Goal: Task Accomplishment & Management: Manage account settings

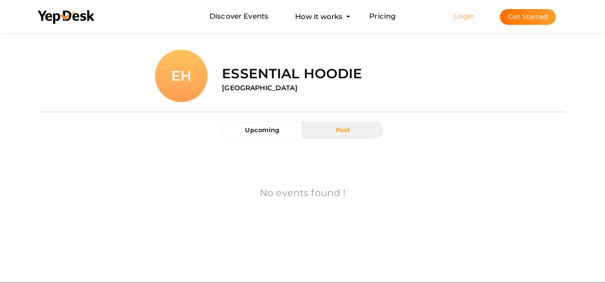
click at [463, 17] on link "Login" at bounding box center [463, 15] width 21 height 9
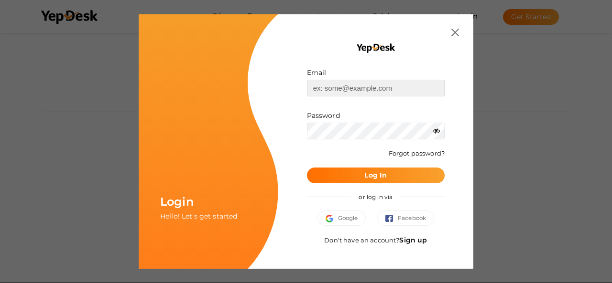
type input "essentialshoodie7@gmail.com"
click at [411, 237] on link "Sign up" at bounding box center [413, 240] width 28 height 9
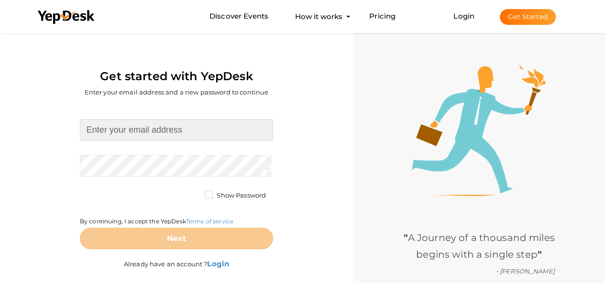
click at [172, 137] on input at bounding box center [176, 130] width 193 height 22
type input "[EMAIL_ADDRESS][DOMAIN_NAME]"
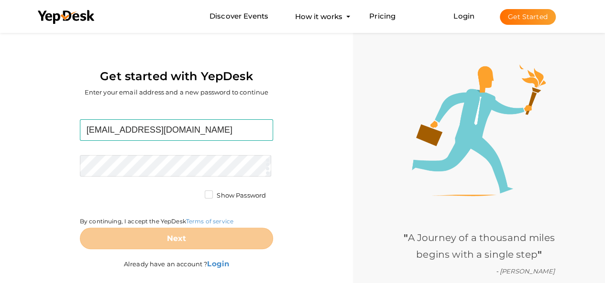
click at [133, 163] on form "synaworld100@gmail.com Required. Invalid email. Checking You already have a Yep…" at bounding box center [176, 184] width 193 height 130
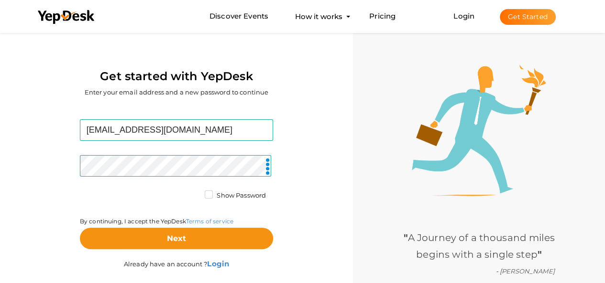
click at [211, 192] on label "Show Password" at bounding box center [235, 196] width 61 height 10
click at [195, 193] on input "Show Password" at bounding box center [195, 193] width 0 height 0
click at [211, 192] on label "Show Password" at bounding box center [235, 196] width 61 height 10
click at [195, 193] on input "Show Password" at bounding box center [195, 193] width 0 height 0
click at [261, 212] on div "By continuing, I accept the YepDesk Terms of service" at bounding box center [176, 209] width 193 height 37
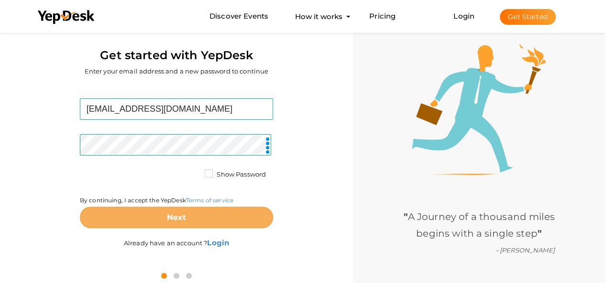
scroll to position [31, 0]
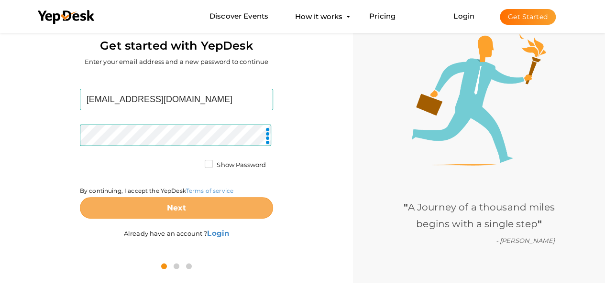
click at [227, 213] on button "Next" at bounding box center [176, 208] width 193 height 22
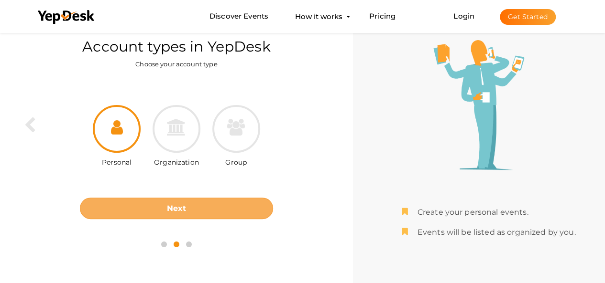
click at [145, 213] on button "Next" at bounding box center [176, 209] width 193 height 22
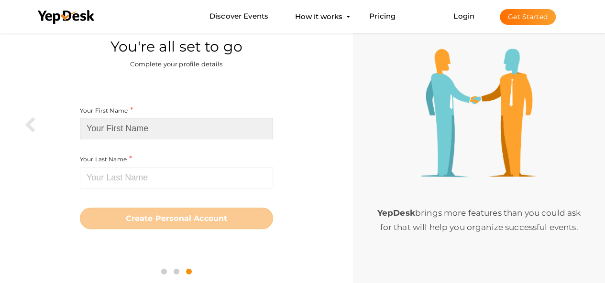
click at [162, 127] on input at bounding box center [176, 129] width 193 height 22
paste input "Syna World Tracksuit"
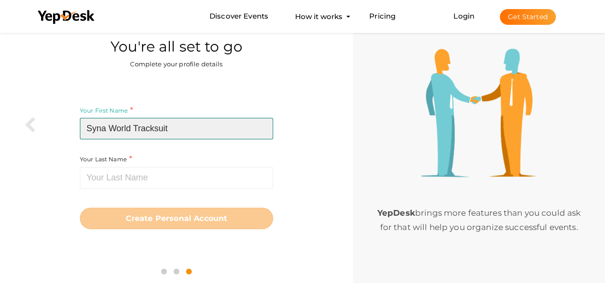
click at [162, 132] on input "Syna World Tracksuit" at bounding box center [176, 129] width 193 height 22
type input "Syna World"
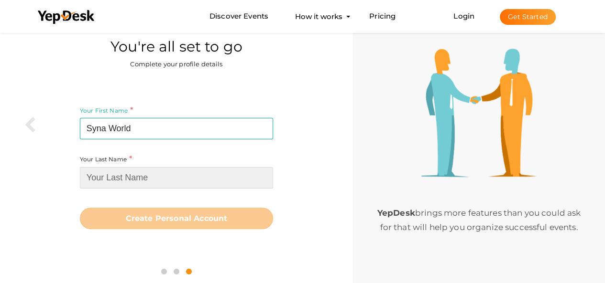
click at [108, 185] on input at bounding box center [176, 178] width 193 height 22
paste input "Tracksuit"
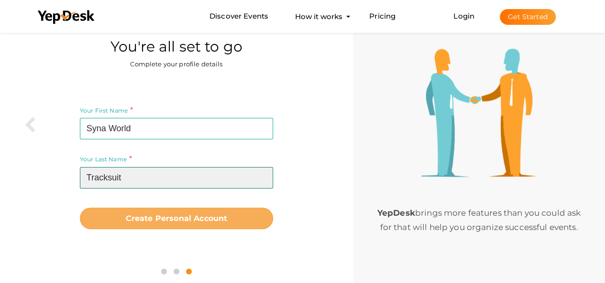
type input "Tracksuit"
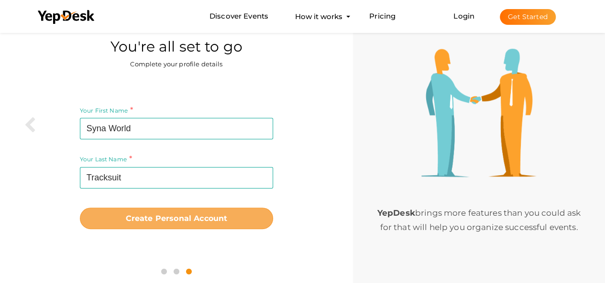
click at [109, 212] on button "Create Personal Account" at bounding box center [176, 219] width 193 height 22
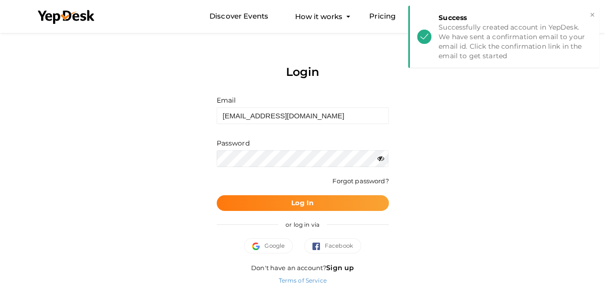
click at [314, 196] on button "Log In" at bounding box center [302, 203] width 172 height 16
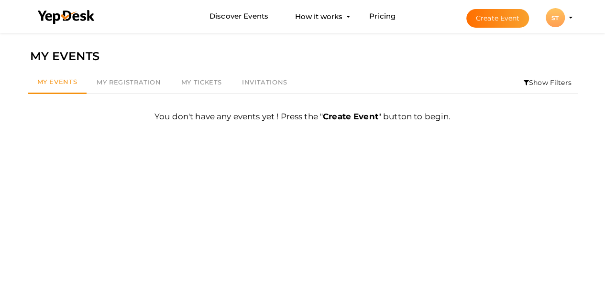
click at [562, 22] on div "ST" at bounding box center [554, 17] width 19 height 19
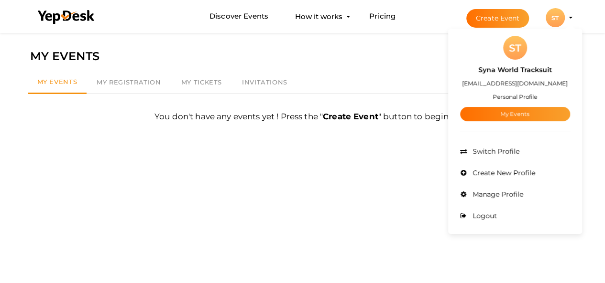
click at [509, 97] on small "Personal Profile" at bounding box center [514, 96] width 44 height 7
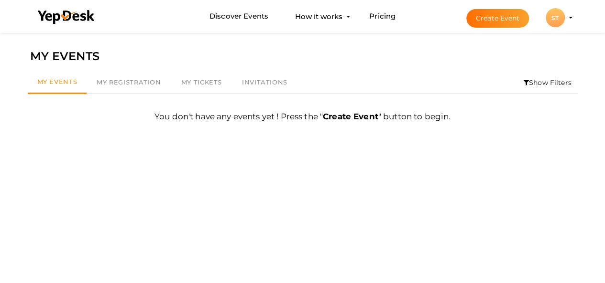
click at [568, 21] on li "Create Event ST ST Syna World Tracksuit synaworld100@gmail.com Personal Profile…" at bounding box center [511, 17] width 128 height 34
click at [569, 11] on li "Create Event ST ST Syna World Tracksuit synaworld100@gmail.com Personal Profile…" at bounding box center [511, 17] width 128 height 34
click at [565, 21] on button "ST ST Syna World Tracksuit [EMAIL_ADDRESS][DOMAIN_NAME] Personal Profile My Eve…" at bounding box center [554, 18] width 25 height 20
click at [566, 10] on button "ST ST Syna World Tracksuit synaworld100@gmail.com Personal Profile My Events Ad…" at bounding box center [554, 18] width 25 height 20
click at [571, 21] on li "Create Event ST ST Syna World Tracksuit synaworld100@gmail.com Personal Profile…" at bounding box center [511, 17] width 128 height 34
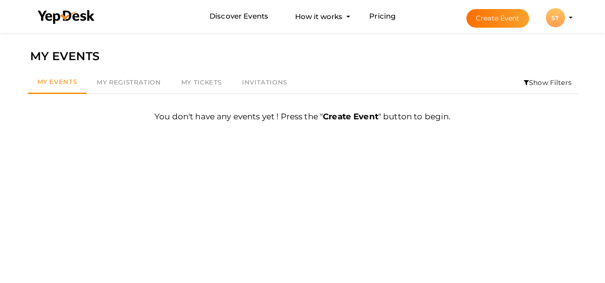
click at [569, 15] on li "Create Event ST ST Syna World Tracksuit synaworld100@gmail.com Personal Profile…" at bounding box center [511, 17] width 128 height 34
click at [563, 21] on div "ST" at bounding box center [554, 17] width 19 height 19
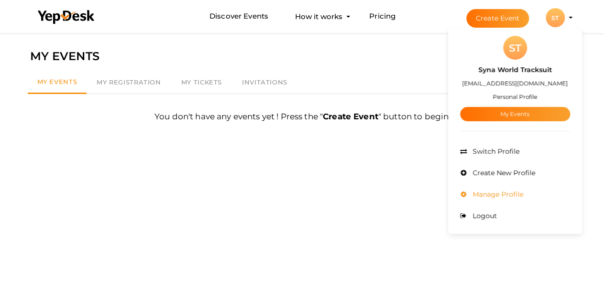
click at [492, 199] on li "Manage Profile" at bounding box center [515, 195] width 110 height 22
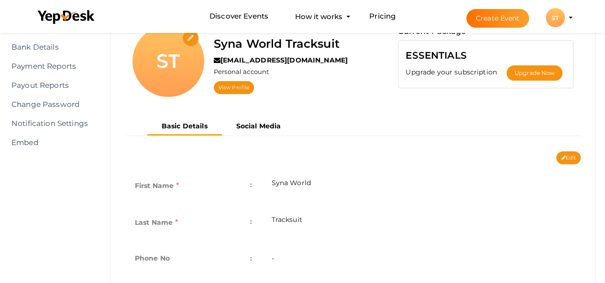
scroll to position [96, 0]
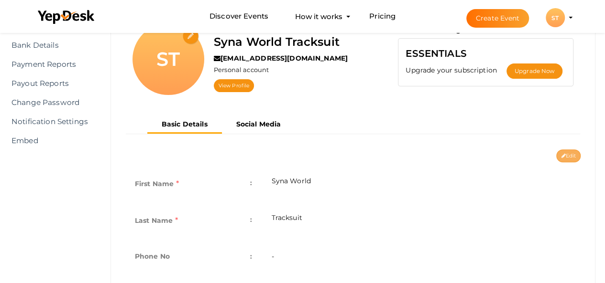
click at [561, 158] on button "Edit" at bounding box center [568, 156] width 24 height 13
type input "Syna World"
type input "Tracksuit"
type input "syna-world-tracksuit"
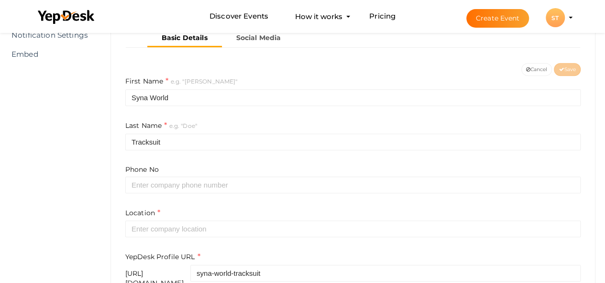
scroll to position [191, 0]
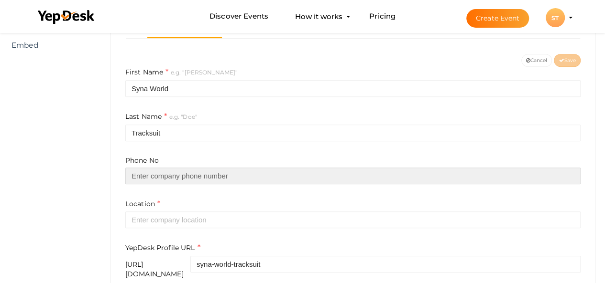
click at [157, 177] on input "text" at bounding box center [352, 176] width 455 height 17
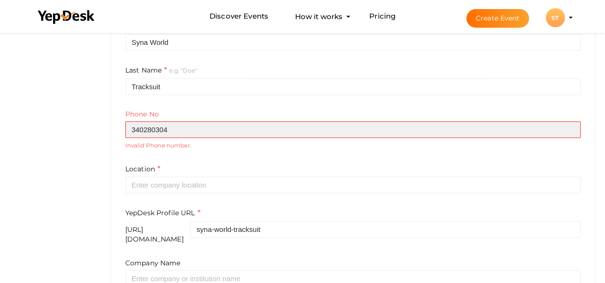
scroll to position [239, 0]
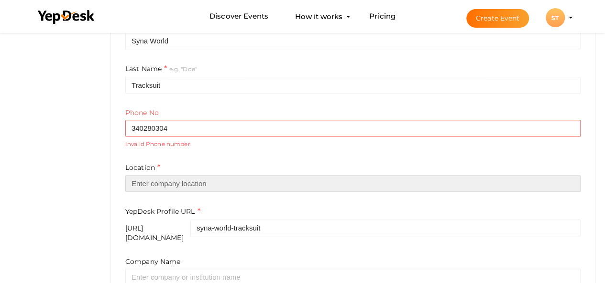
click at [189, 176] on input "text" at bounding box center [352, 183] width 455 height 17
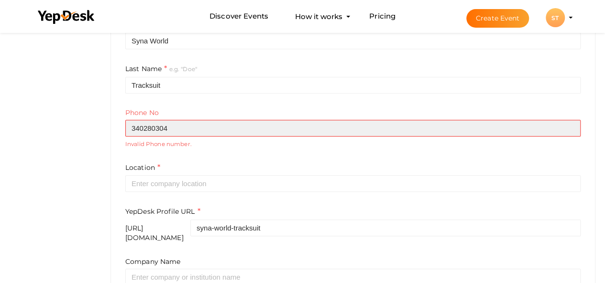
click at [159, 128] on input "340280304" at bounding box center [352, 128] width 455 height 17
type input "3"
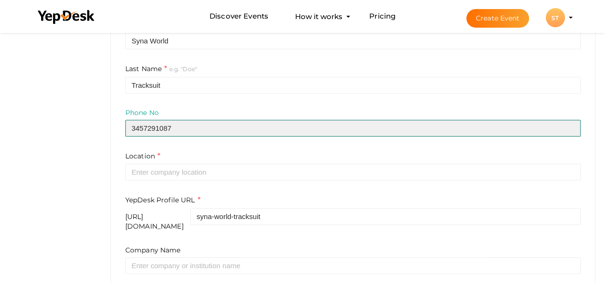
type input "3457291087"
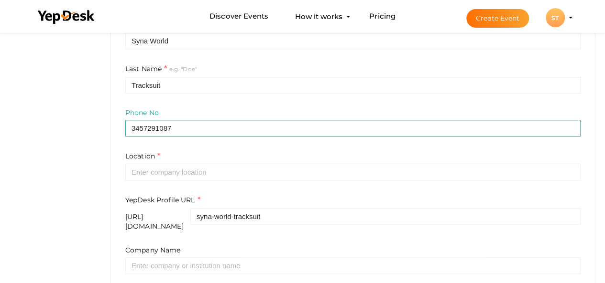
click at [131, 161] on label "Location" at bounding box center [142, 156] width 35 height 11
click at [131, 161] on div "Location" at bounding box center [352, 166] width 455 height 30
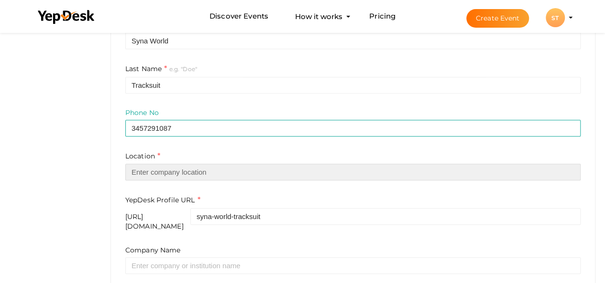
drag, startPoint x: 132, startPoint y: 163, endPoint x: 141, endPoint y: 169, distance: 10.5
click at [132, 164] on input "text" at bounding box center [352, 172] width 455 height 17
paste input "United kingdom"
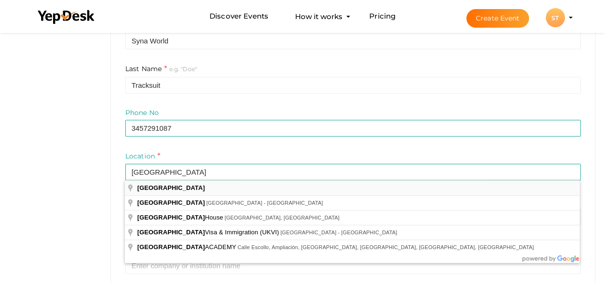
type input "United Kingdom"
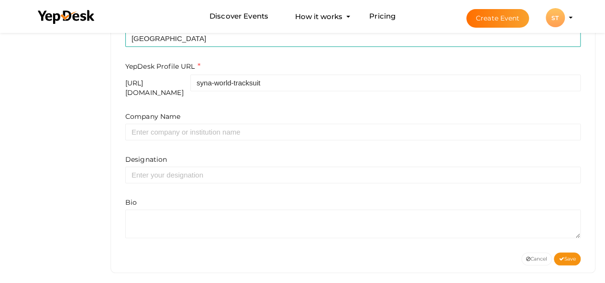
scroll to position [374, 0]
click at [172, 132] on div "Company Name Designation Bio" at bounding box center [352, 174] width 455 height 127
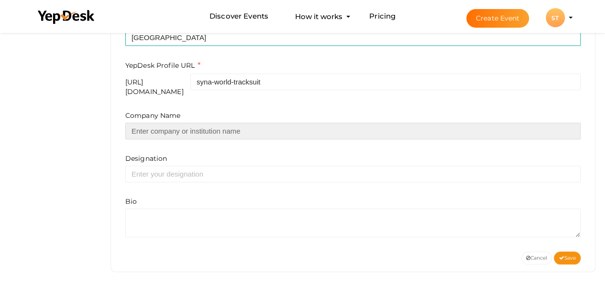
click at [182, 123] on input "text" at bounding box center [352, 131] width 455 height 17
paste input "Syna World Tracksuit"
type input "Syna World Tracksuit"
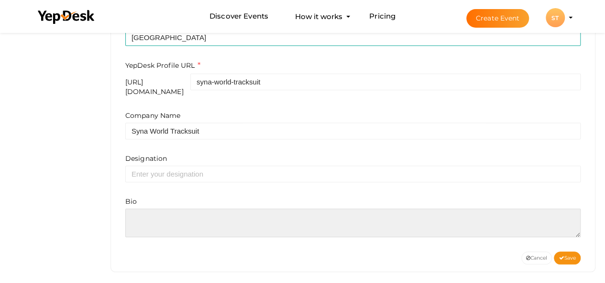
click at [155, 215] on textarea at bounding box center [352, 223] width 455 height 29
paste textarea "Syna World Tracksuit is a British streetwear Brand. Get Up To Syna World Offici…"
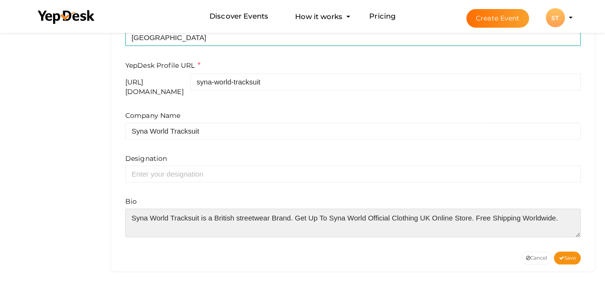
scroll to position [4, 0]
paste textarea "https://synaworldwideuk.com/tracksuit/"
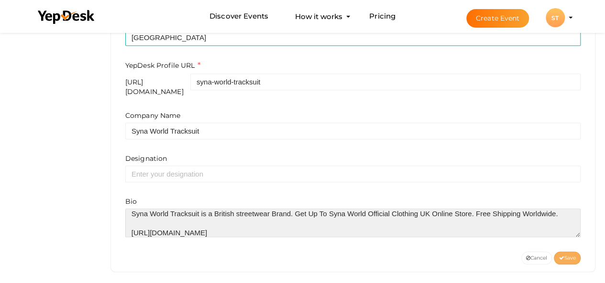
type textarea "Syna World Tracksuit is a British streetwear Brand. Get Up To Syna World Offici…"
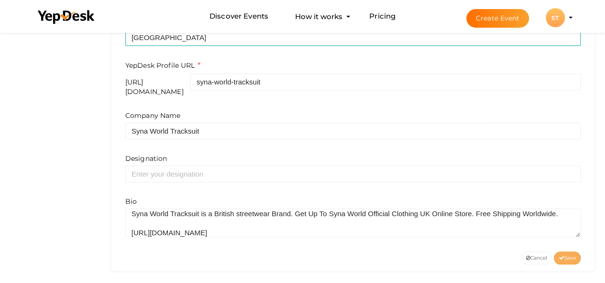
click at [566, 255] on span "Save" at bounding box center [566, 258] width 17 height 6
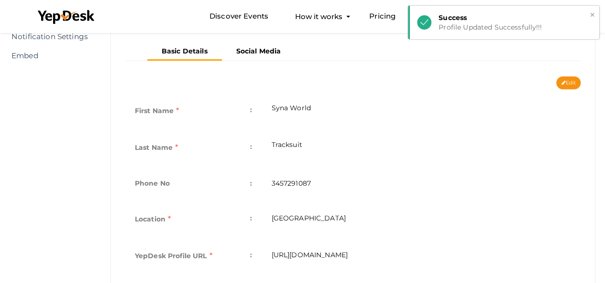
scroll to position [0, 0]
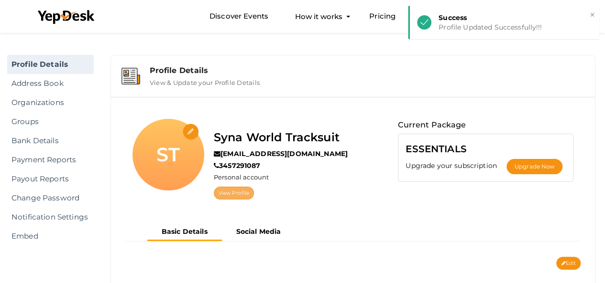
click at [226, 192] on link "View Profile" at bounding box center [234, 193] width 40 height 13
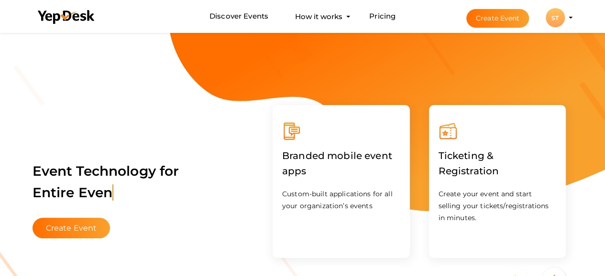
click at [556, 12] on div "ST" at bounding box center [554, 17] width 19 height 19
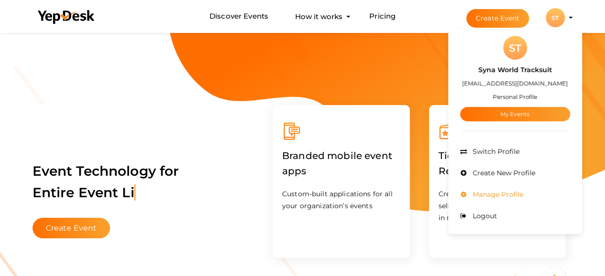
click at [490, 192] on span "Manage Profile" at bounding box center [496, 194] width 53 height 9
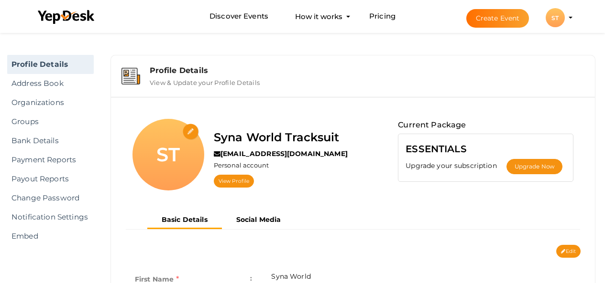
scroll to position [31, 0]
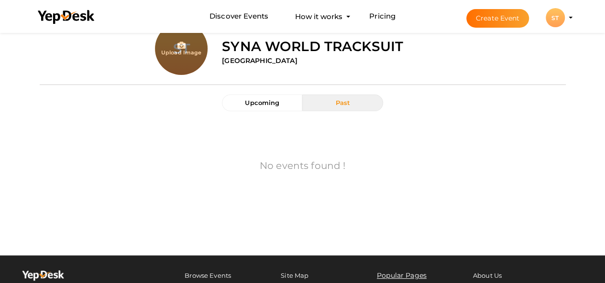
scroll to position [48, 0]
